Goal: Transaction & Acquisition: Purchase product/service

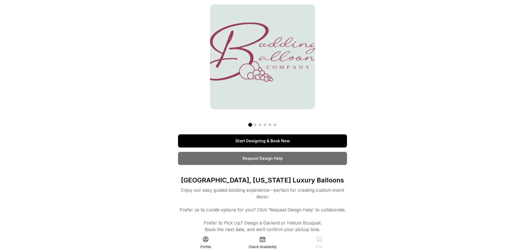
click at [272, 142] on link "Start Designing & Book Now" at bounding box center [262, 141] width 169 height 13
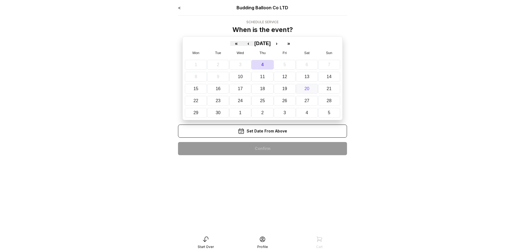
click at [309, 91] on button "20" at bounding box center [307, 89] width 22 height 10
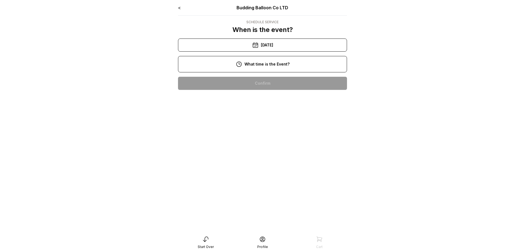
click at [255, 189] on div "4:00 pm" at bounding box center [262, 188] width 160 height 13
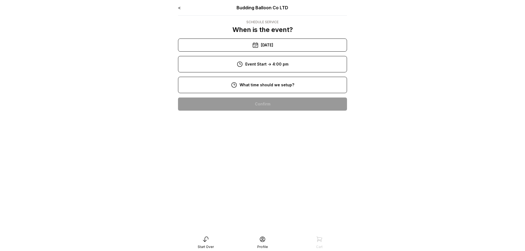
click at [265, 172] on div "12:00 pm" at bounding box center [262, 174] width 160 height 13
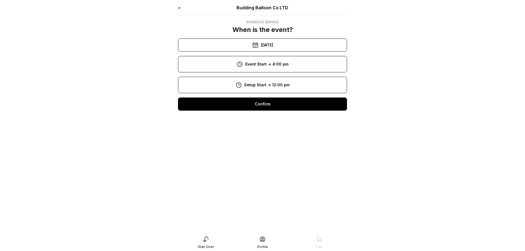
click at [268, 102] on div "Confirm" at bounding box center [262, 104] width 169 height 13
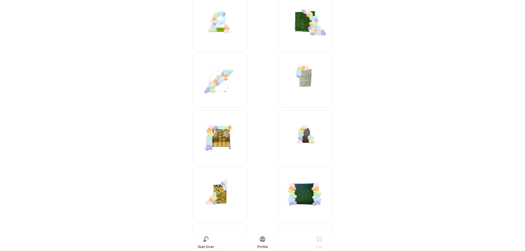
scroll to position [223, 0]
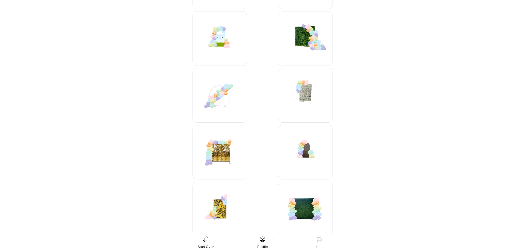
click at [305, 95] on img at bounding box center [305, 95] width 55 height 55
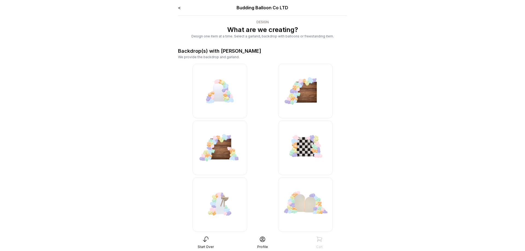
scroll to position [11, 0]
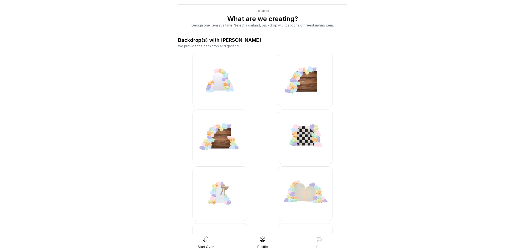
click at [221, 86] on img at bounding box center [219, 80] width 55 height 55
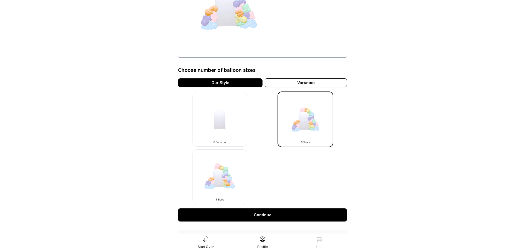
scroll to position [112, 0]
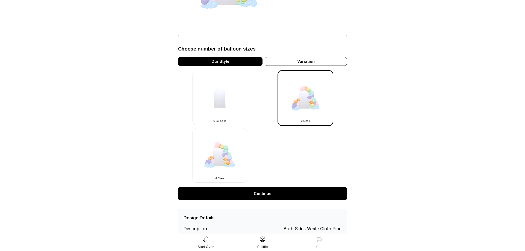
click at [260, 194] on link "Continue" at bounding box center [262, 193] width 169 height 13
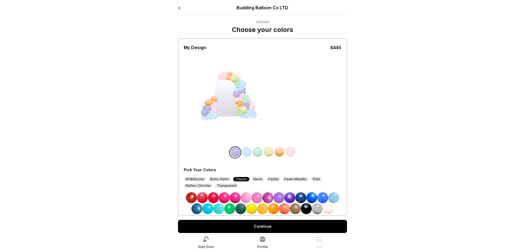
click at [315, 210] on img at bounding box center [317, 208] width 11 height 11
click at [246, 152] on img at bounding box center [246, 152] width 11 height 11
click at [304, 210] on img at bounding box center [306, 208] width 11 height 11
click at [256, 151] on img at bounding box center [257, 152] width 11 height 11
click at [328, 208] on img at bounding box center [328, 208] width 11 height 11
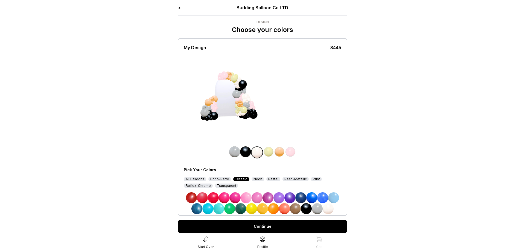
click at [269, 152] on img at bounding box center [268, 152] width 11 height 11
click at [318, 209] on img at bounding box center [317, 208] width 11 height 11
click at [281, 153] on img at bounding box center [279, 152] width 11 height 11
click at [307, 209] on img at bounding box center [306, 208] width 11 height 11
click at [293, 153] on img at bounding box center [290, 152] width 11 height 11
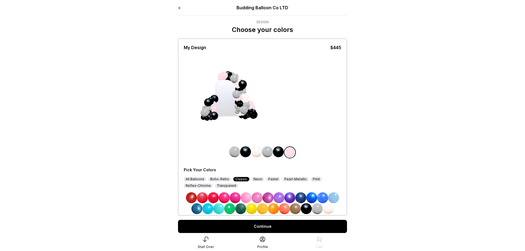
click at [328, 209] on img at bounding box center [328, 208] width 11 height 11
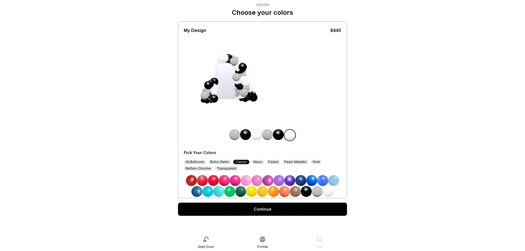
scroll to position [18, 0]
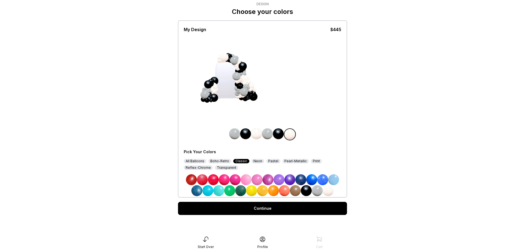
click at [255, 209] on link "Continue" at bounding box center [262, 208] width 169 height 13
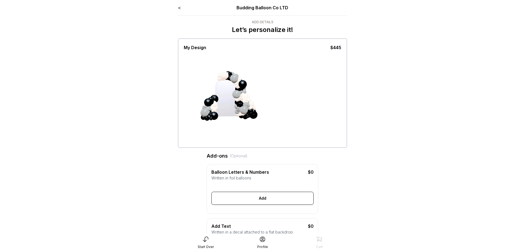
click at [179, 8] on link "<" at bounding box center [179, 7] width 3 height 5
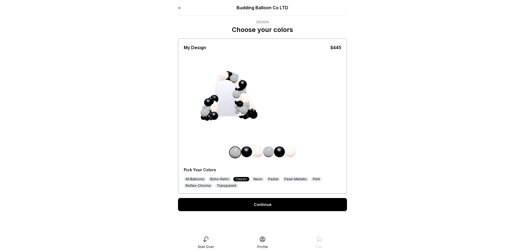
click at [179, 8] on link "<" at bounding box center [179, 7] width 3 height 5
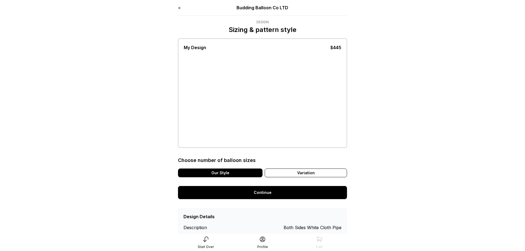
click at [179, 8] on link "<" at bounding box center [179, 7] width 3 height 5
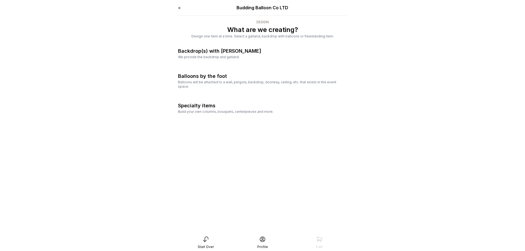
click at [179, 8] on link "<" at bounding box center [179, 7] width 3 height 5
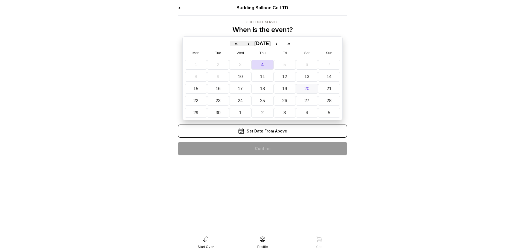
click at [311, 89] on button "20" at bounding box center [307, 89] width 22 height 10
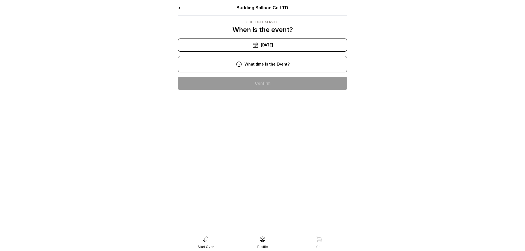
click at [266, 192] on div "4:00 pm" at bounding box center [262, 188] width 160 height 13
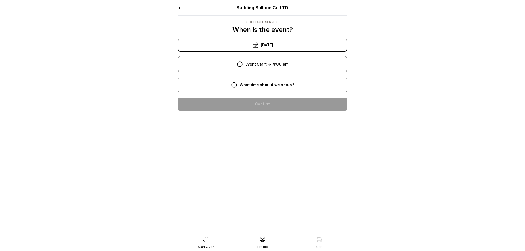
click at [265, 174] on div "12:00 pm" at bounding box center [262, 174] width 160 height 13
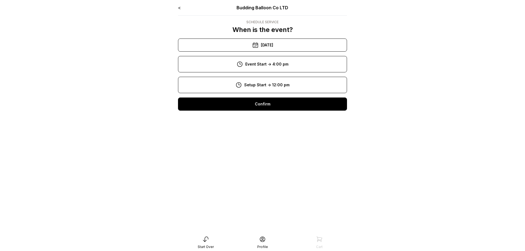
click at [258, 107] on div "Confirm" at bounding box center [262, 104] width 169 height 13
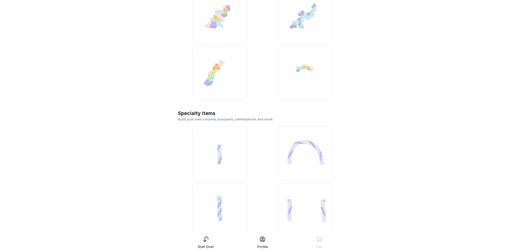
click at [210, 74] on img at bounding box center [219, 73] width 55 height 55
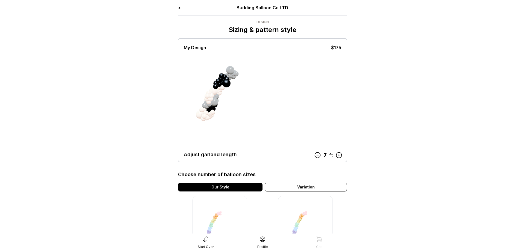
click at [179, 7] on link "<" at bounding box center [179, 7] width 3 height 5
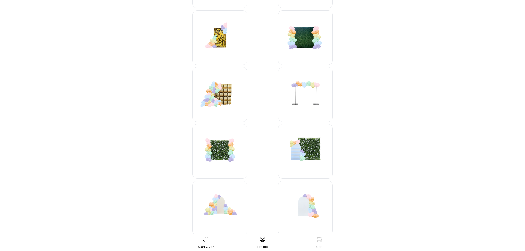
scroll to position [446, 0]
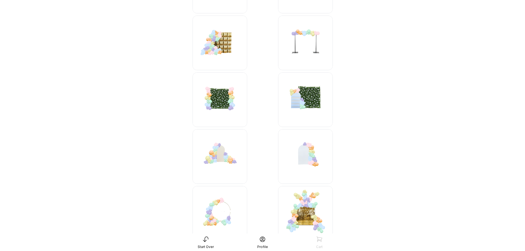
click at [311, 160] on img at bounding box center [305, 156] width 55 height 55
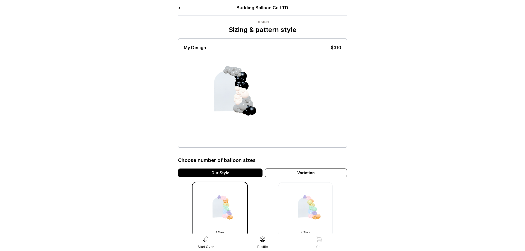
click at [178, 8] on link "<" at bounding box center [179, 7] width 3 height 5
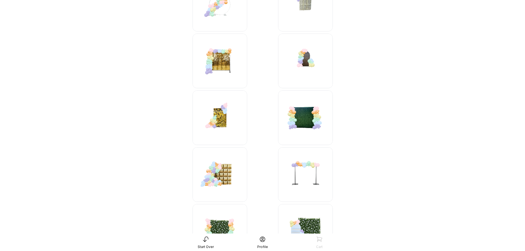
scroll to position [237, 0]
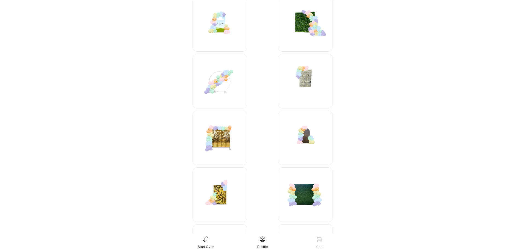
click at [309, 135] on img at bounding box center [305, 138] width 55 height 55
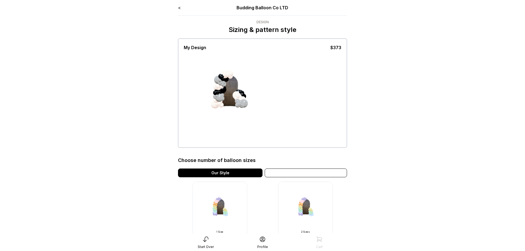
click at [294, 170] on div "Variation" at bounding box center [306, 173] width 82 height 9
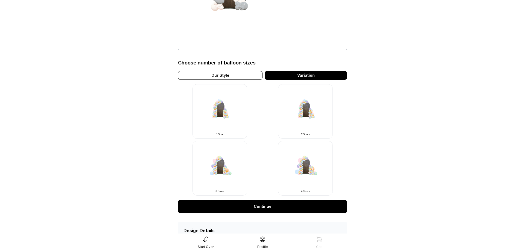
scroll to position [112, 0]
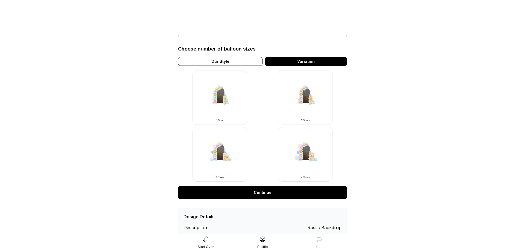
click at [234, 103] on img at bounding box center [219, 97] width 55 height 55
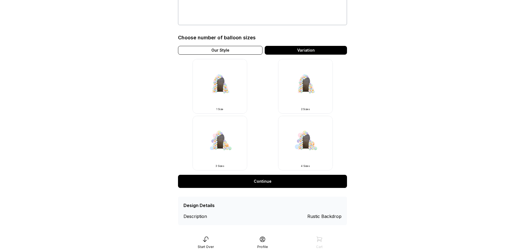
scroll to position [128, 0]
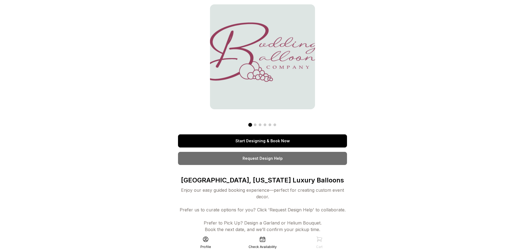
click at [296, 142] on link "Start Designing & Book Now" at bounding box center [262, 141] width 169 height 13
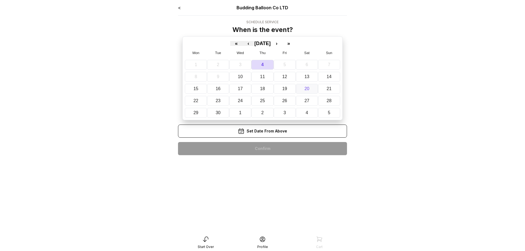
click at [304, 89] on button "20" at bounding box center [307, 89] width 22 height 10
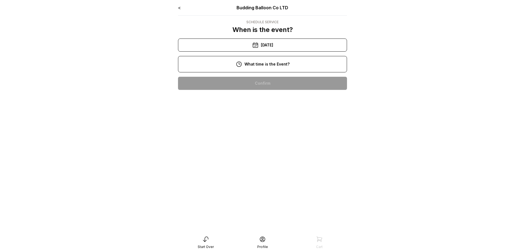
click at [256, 188] on div "4:00 pm" at bounding box center [262, 188] width 160 height 13
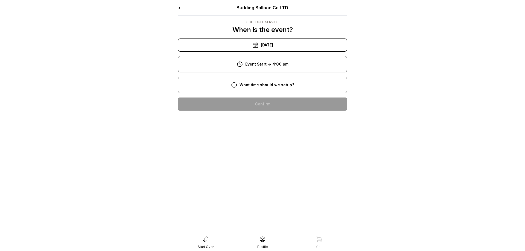
click at [261, 171] on div "12:00 pm" at bounding box center [262, 174] width 160 height 13
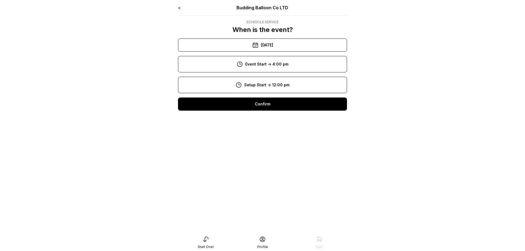
click at [271, 107] on div "Confirm" at bounding box center [262, 104] width 169 height 13
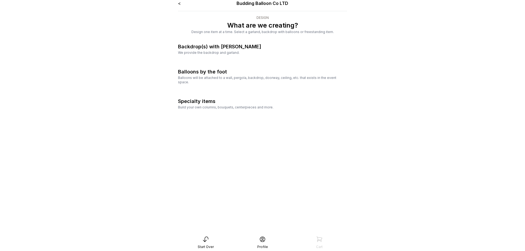
scroll to position [11, 0]
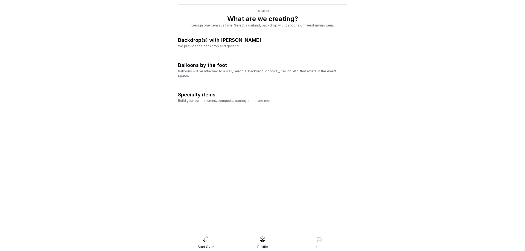
click at [209, 66] on div "Balloons by the foot" at bounding box center [202, 66] width 49 height 8
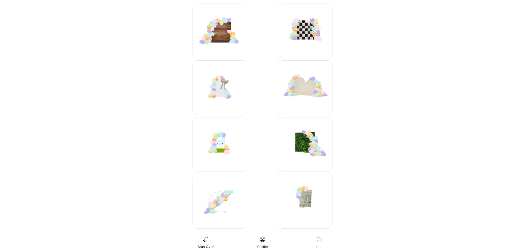
scroll to position [178, 0]
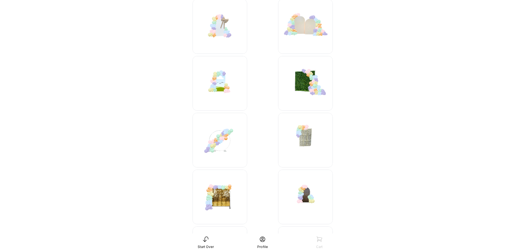
click at [211, 145] on img at bounding box center [219, 140] width 55 height 55
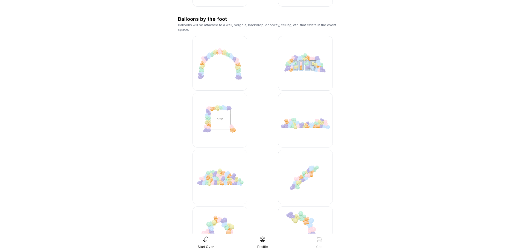
scroll to position [987, 0]
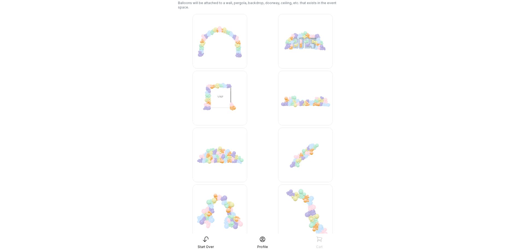
click at [298, 158] on img at bounding box center [305, 155] width 55 height 55
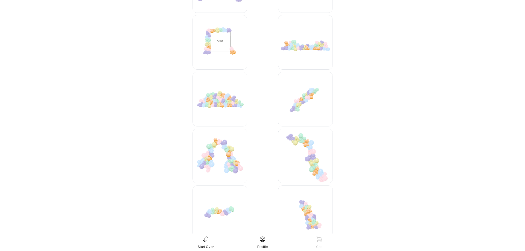
scroll to position [1182, 0]
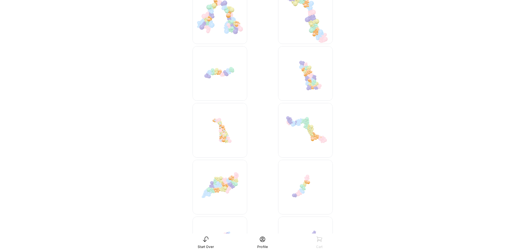
click at [299, 188] on img at bounding box center [305, 187] width 55 height 55
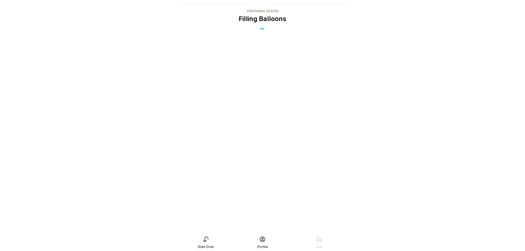
scroll to position [11, 0]
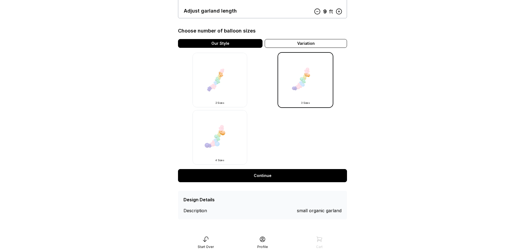
scroll to position [32, 0]
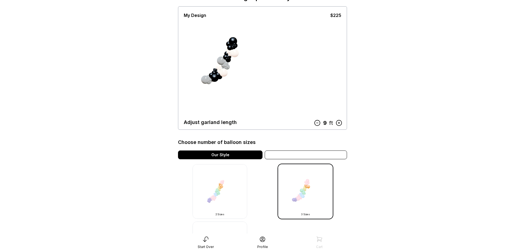
click at [300, 155] on div "Variation" at bounding box center [306, 155] width 82 height 9
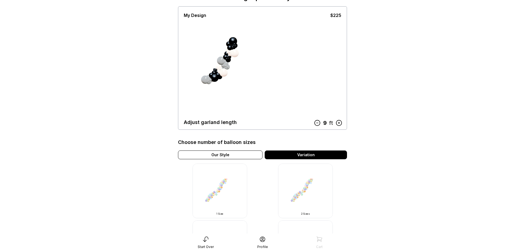
click at [307, 198] on img at bounding box center [305, 191] width 55 height 55
click at [303, 194] on img at bounding box center [305, 191] width 55 height 55
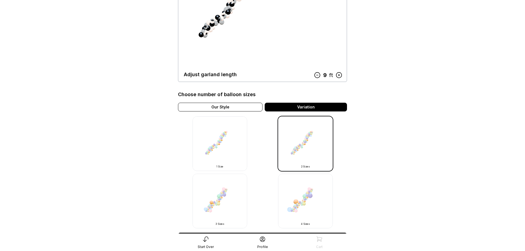
scroll to position [112, 0]
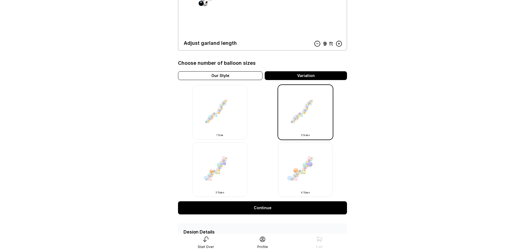
click at [298, 211] on link "Continue" at bounding box center [262, 207] width 169 height 13
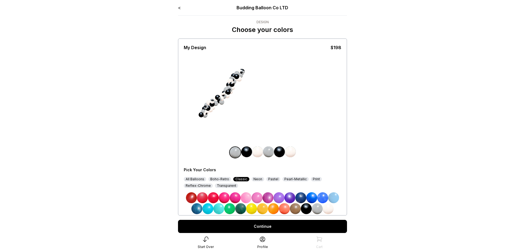
click at [256, 150] on img at bounding box center [257, 152] width 11 height 11
click at [327, 209] on img at bounding box center [328, 208] width 11 height 11
click at [293, 151] on img at bounding box center [290, 152] width 11 height 11
click at [332, 209] on img at bounding box center [328, 208] width 11 height 11
click at [271, 226] on link "Continue" at bounding box center [262, 226] width 169 height 13
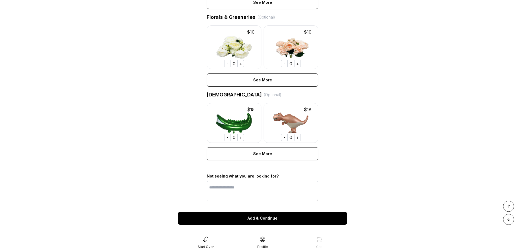
scroll to position [350, 0]
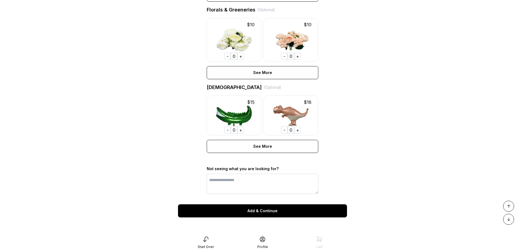
click at [265, 211] on div "Add & Continue" at bounding box center [262, 211] width 169 height 13
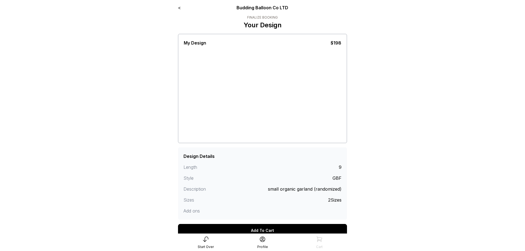
scroll to position [29, 0]
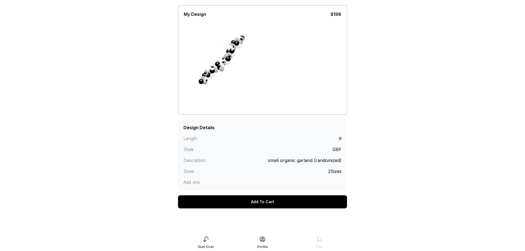
click at [271, 204] on div "Add To Cart" at bounding box center [262, 201] width 169 height 13
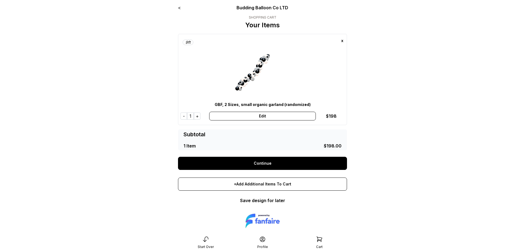
click at [284, 160] on link "Continue" at bounding box center [262, 163] width 169 height 13
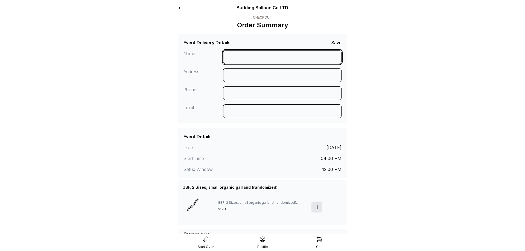
click at [255, 55] on input at bounding box center [282, 57] width 119 height 14
type input "**********"
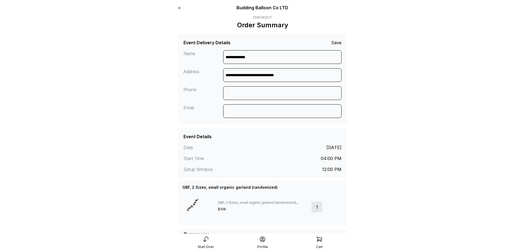
type input "**********"
click at [246, 94] on input at bounding box center [282, 93] width 119 height 14
type input "**********"
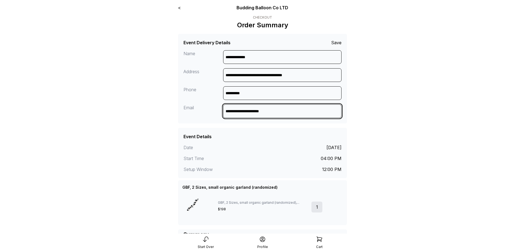
type input "**********"
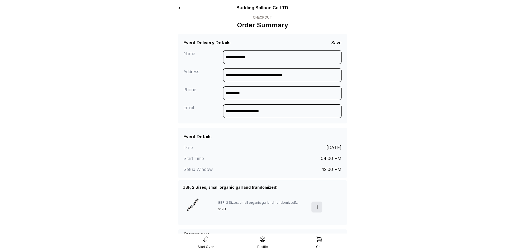
scroll to position [113, 0]
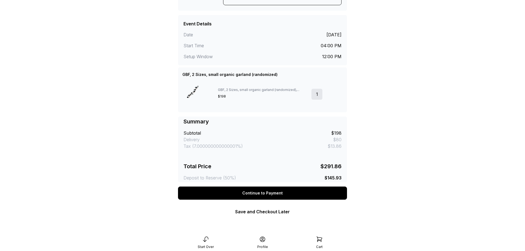
click at [275, 192] on div "Continue to Payment" at bounding box center [262, 193] width 169 height 13
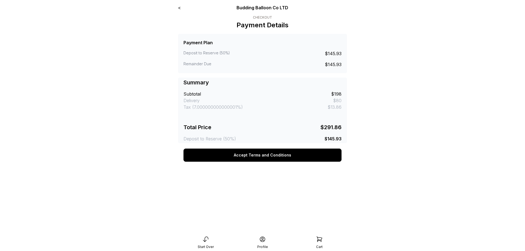
click at [267, 153] on button "Accept Terms and Conditions" at bounding box center [262, 155] width 158 height 13
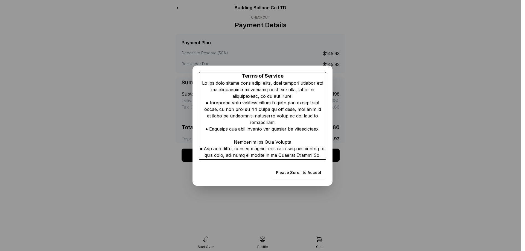
click at [303, 171] on form "Please Scroll to Accept" at bounding box center [298, 172] width 55 height 13
click at [317, 174] on form "Please Scroll to Accept" at bounding box center [298, 172] width 55 height 13
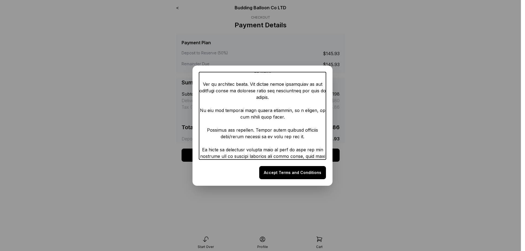
scroll to position [197, 0]
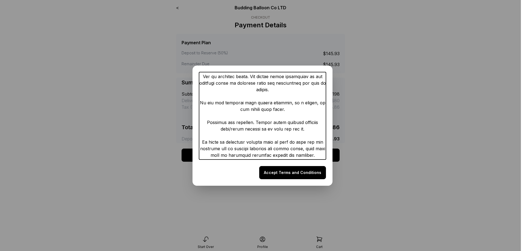
click at [303, 179] on div "Terms of Service END Accept Terms and Conditions" at bounding box center [262, 126] width 140 height 120
click at [302, 176] on button "Accept Terms and Conditions" at bounding box center [292, 172] width 67 height 13
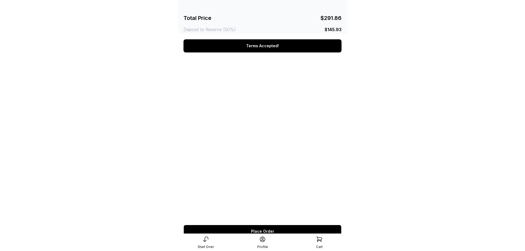
scroll to position [129, 0]
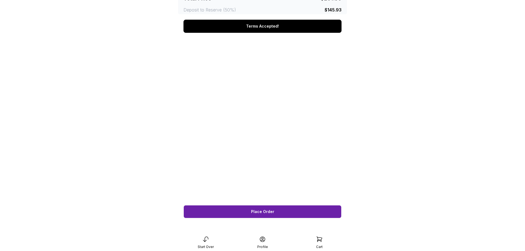
click at [297, 215] on button "Place Order" at bounding box center [262, 211] width 158 height 13
